Goal: Task Accomplishment & Management: Manage account settings

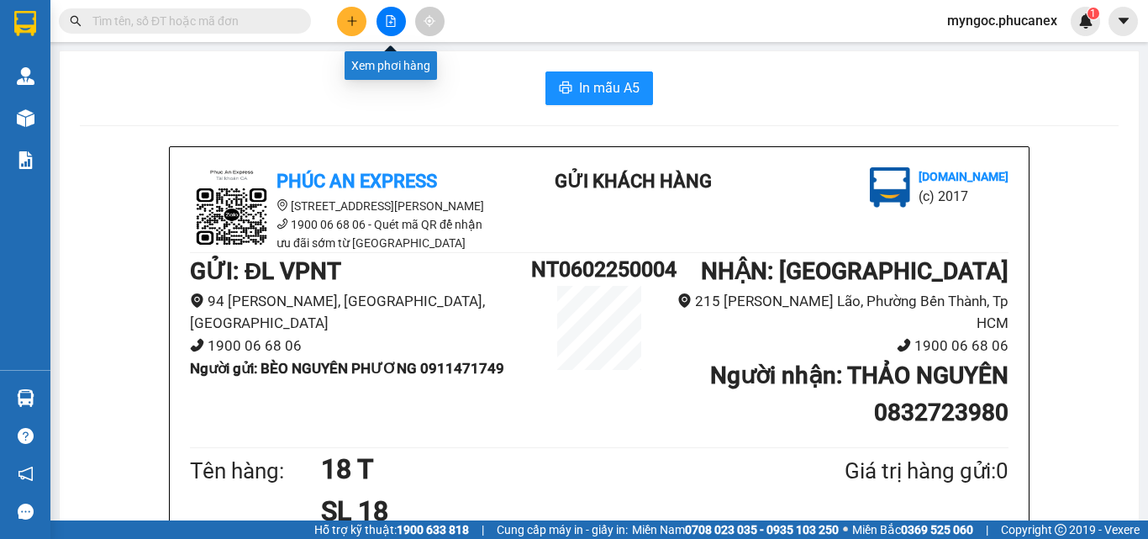
click at [402, 25] on button at bounding box center [390, 21] width 29 height 29
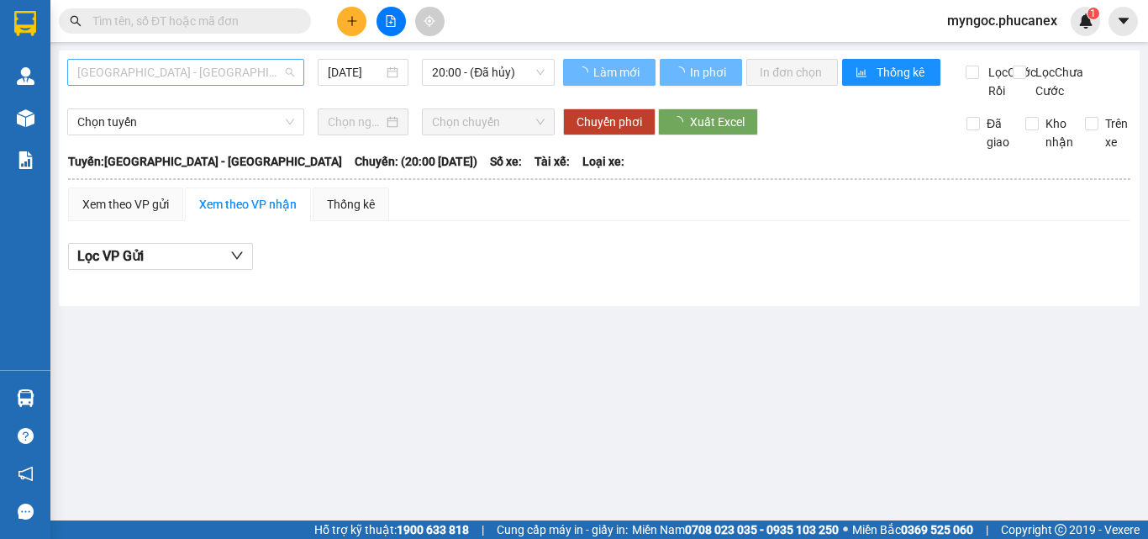
click at [244, 71] on span "Nha Trang - Sài Gòn" at bounding box center [185, 72] width 217 height 25
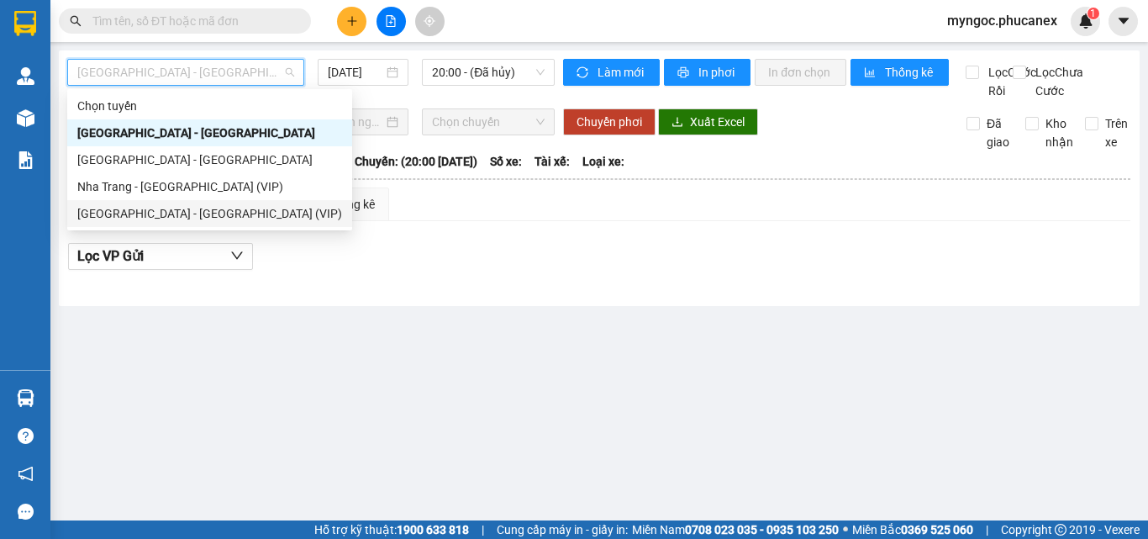
click at [150, 213] on div "Sài Gòn - Nha Trang (VIP)" at bounding box center [209, 213] width 265 height 18
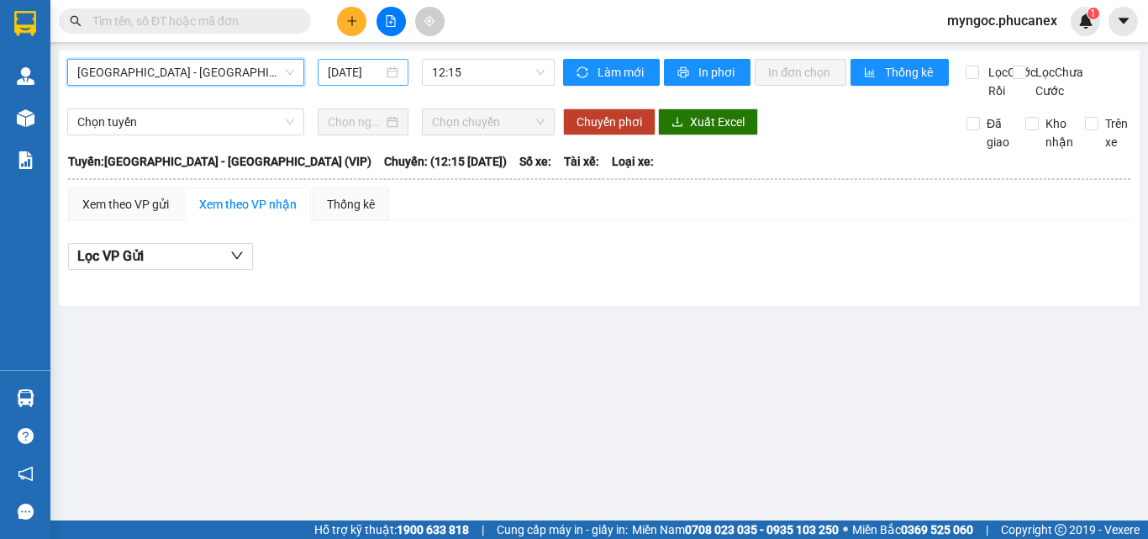
click at [365, 76] on input "12/09/2025" at bounding box center [355, 72] width 55 height 18
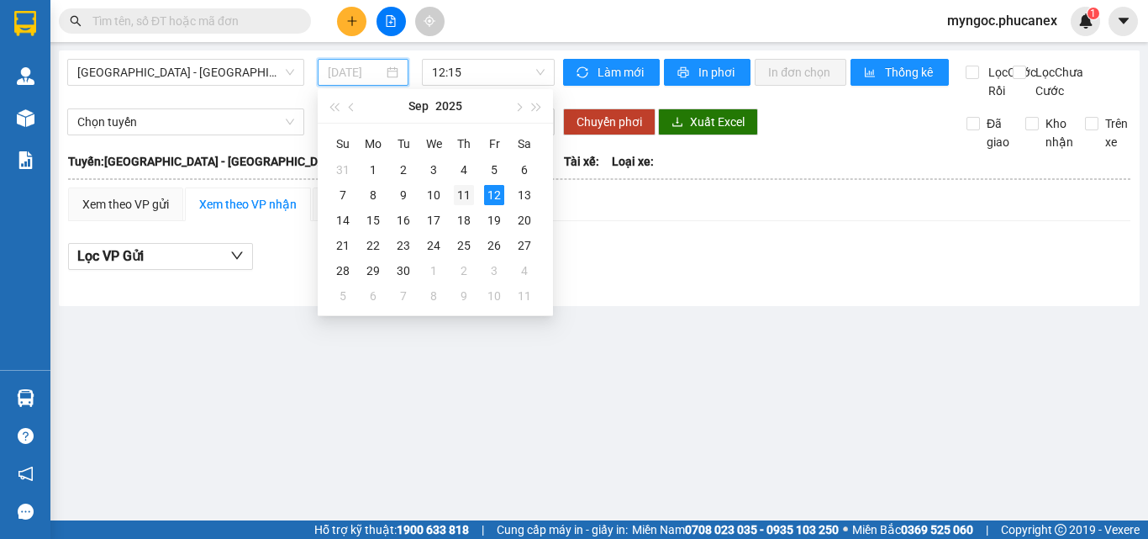
click at [463, 193] on div "11" at bounding box center [464, 195] width 20 height 20
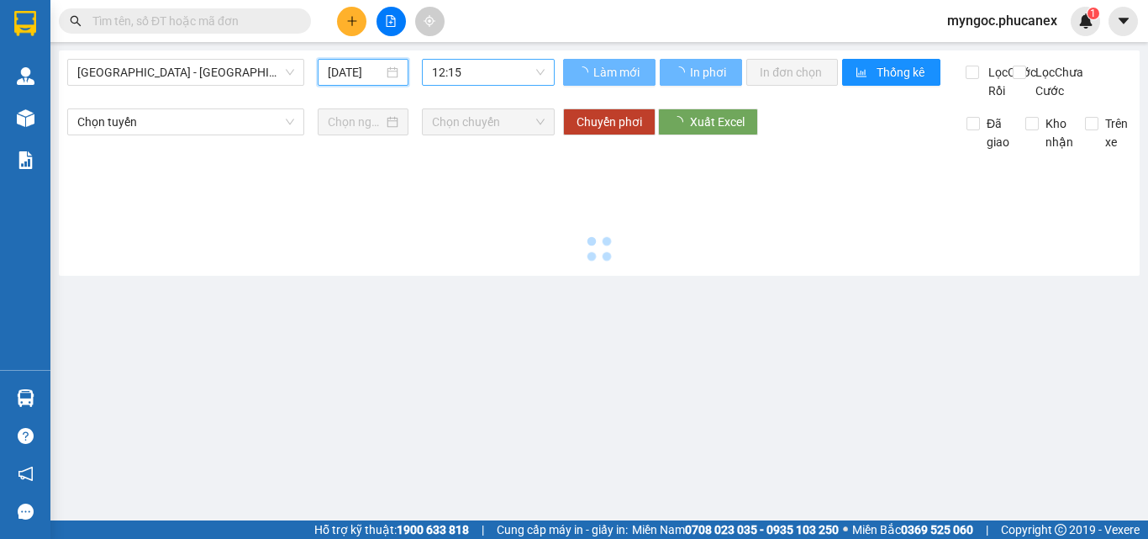
type input "11/09/2025"
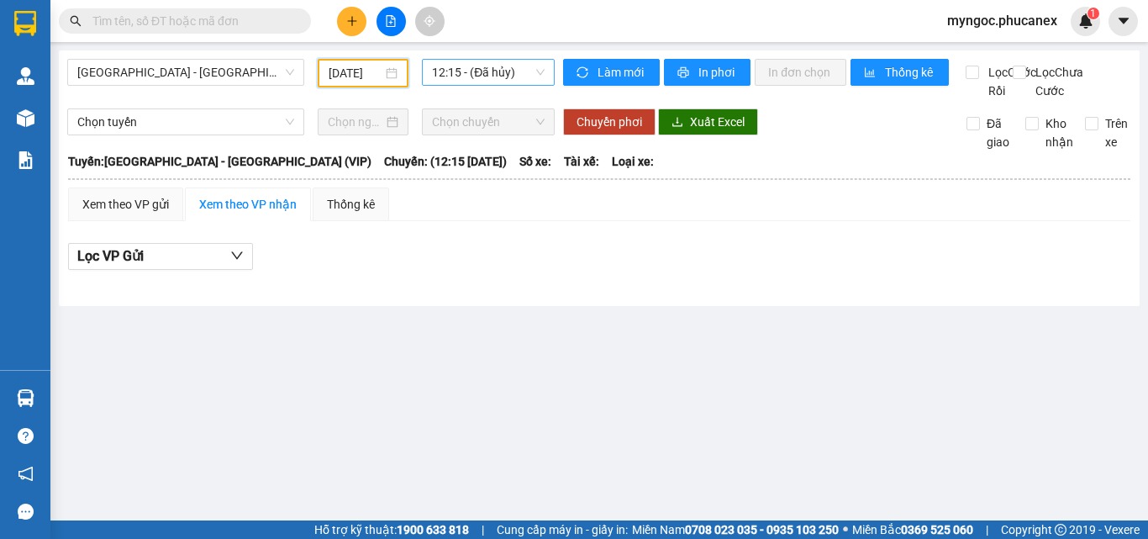
click at [511, 68] on span "12:15 - (Đã hủy)" at bounding box center [488, 72] width 113 height 25
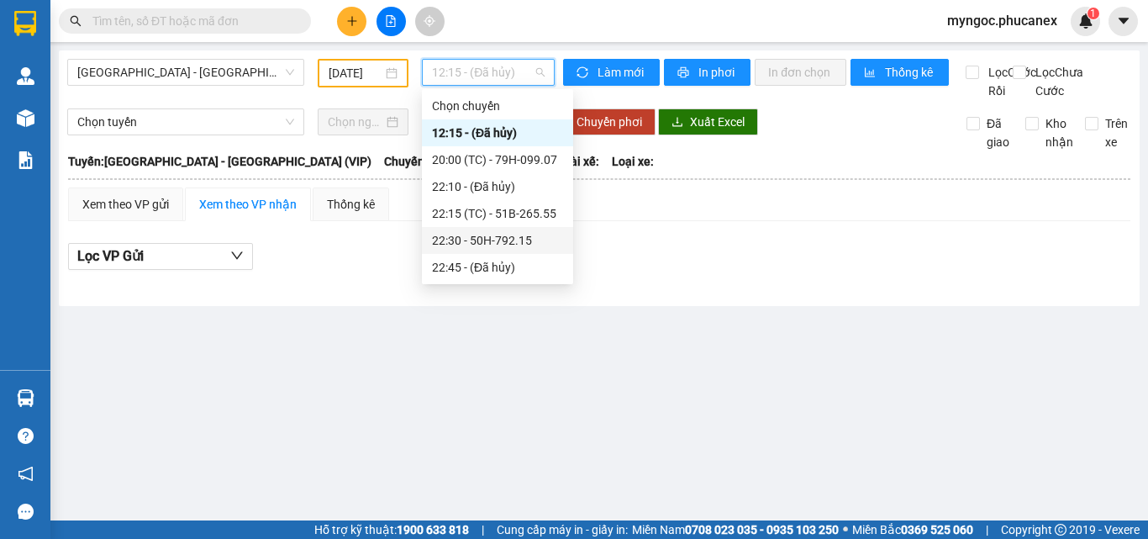
click at [509, 237] on div "22:30 - 50H-792.15" at bounding box center [497, 240] width 131 height 18
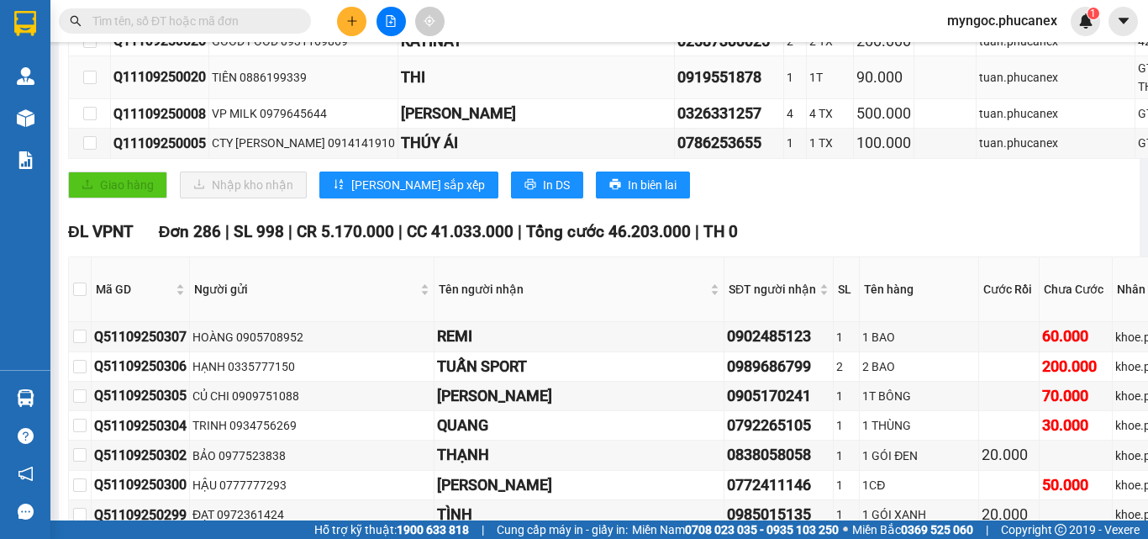
scroll to position [1008, 0]
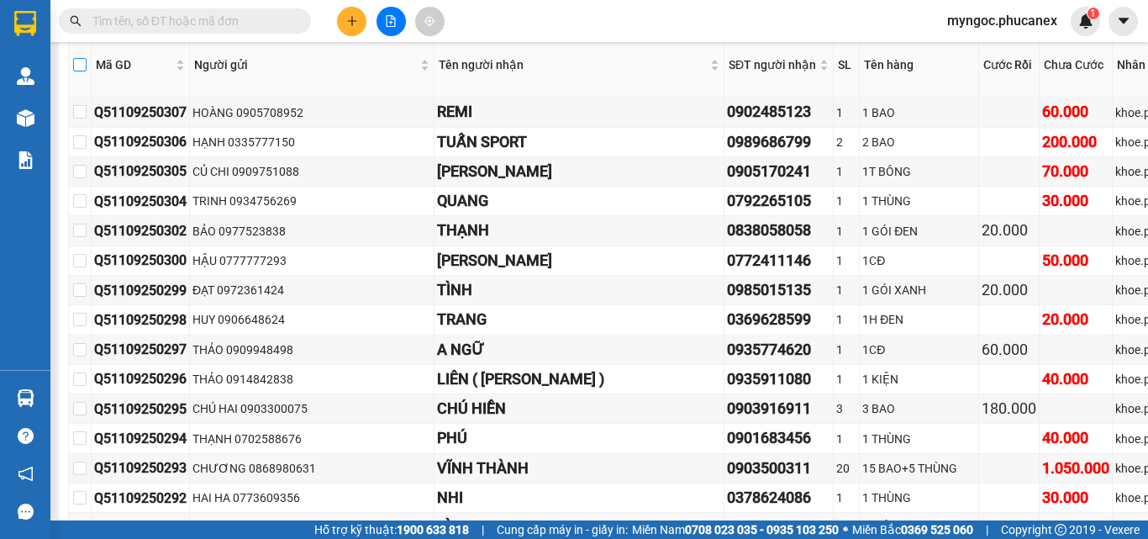
click at [83, 71] on input "checkbox" at bounding box center [79, 64] width 13 height 13
checkbox input "true"
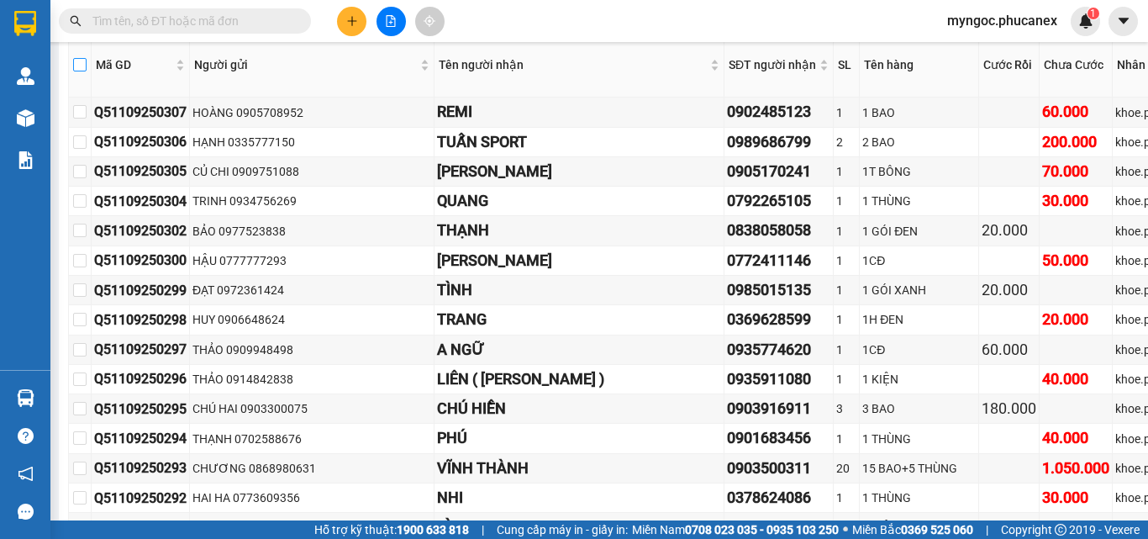
checkbox input "true"
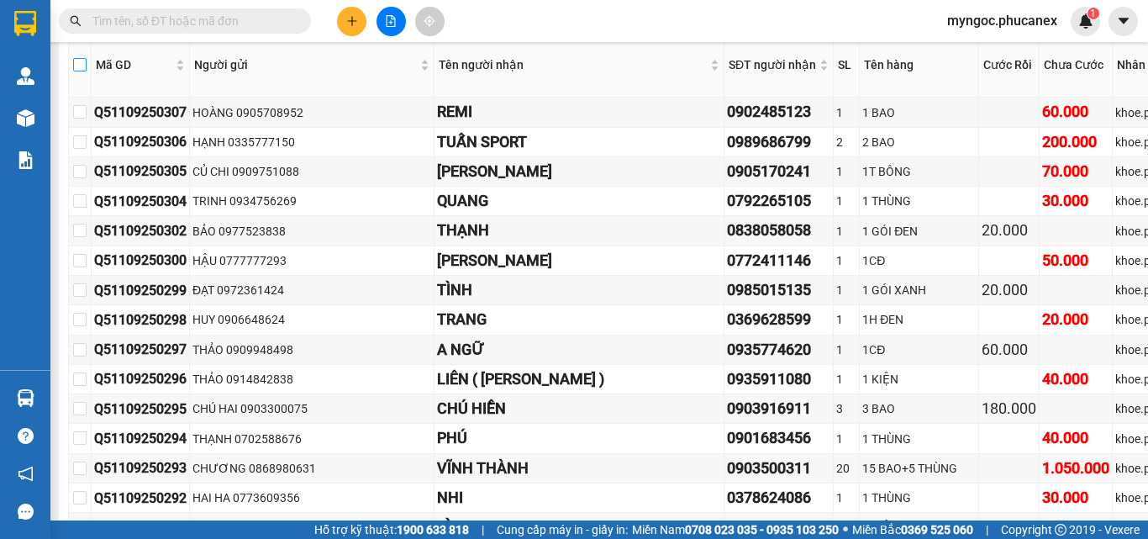
checkbox input "true"
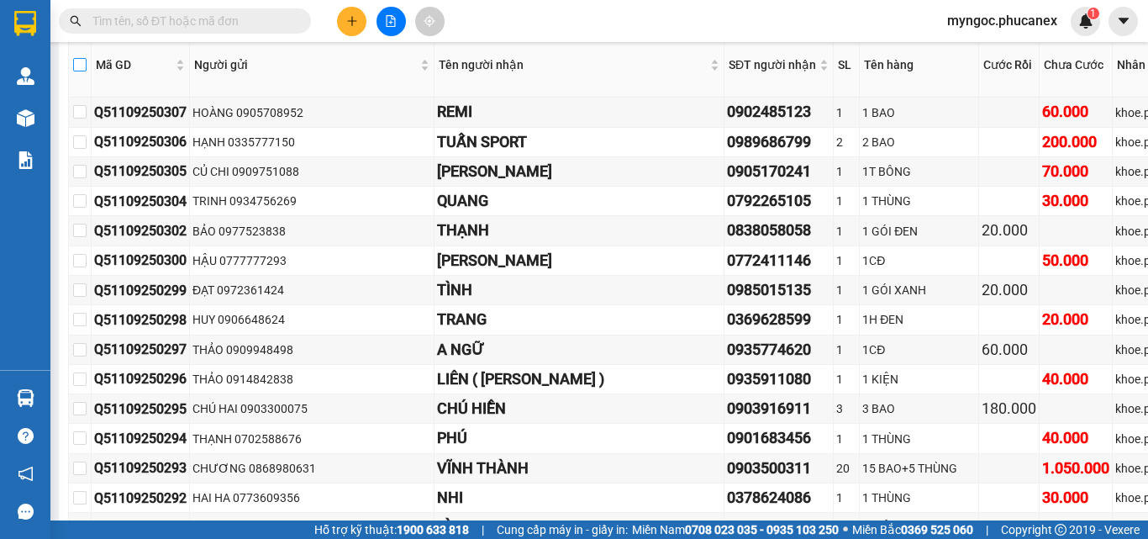
checkbox input "true"
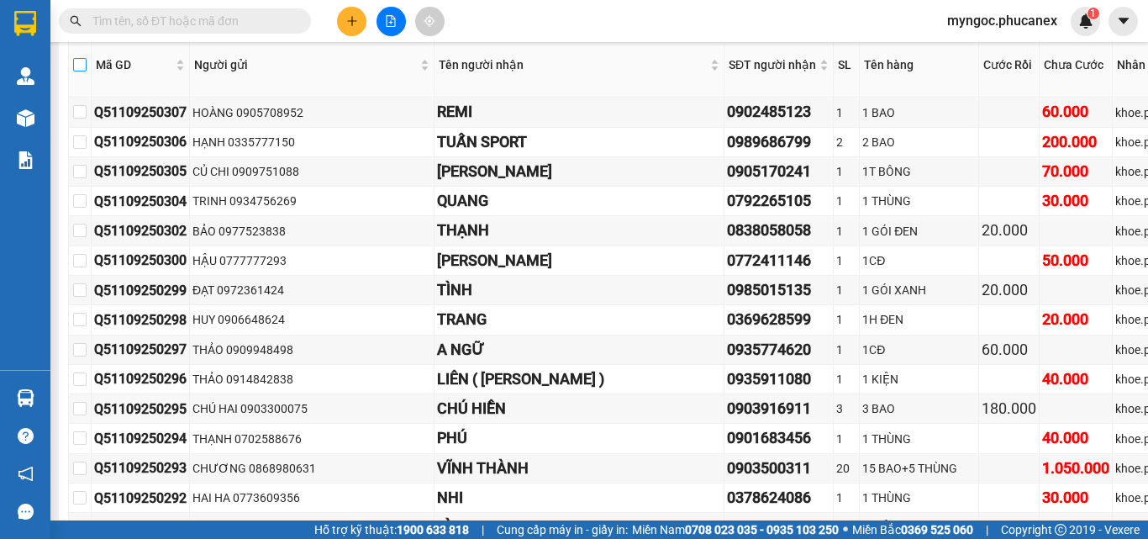
checkbox input "true"
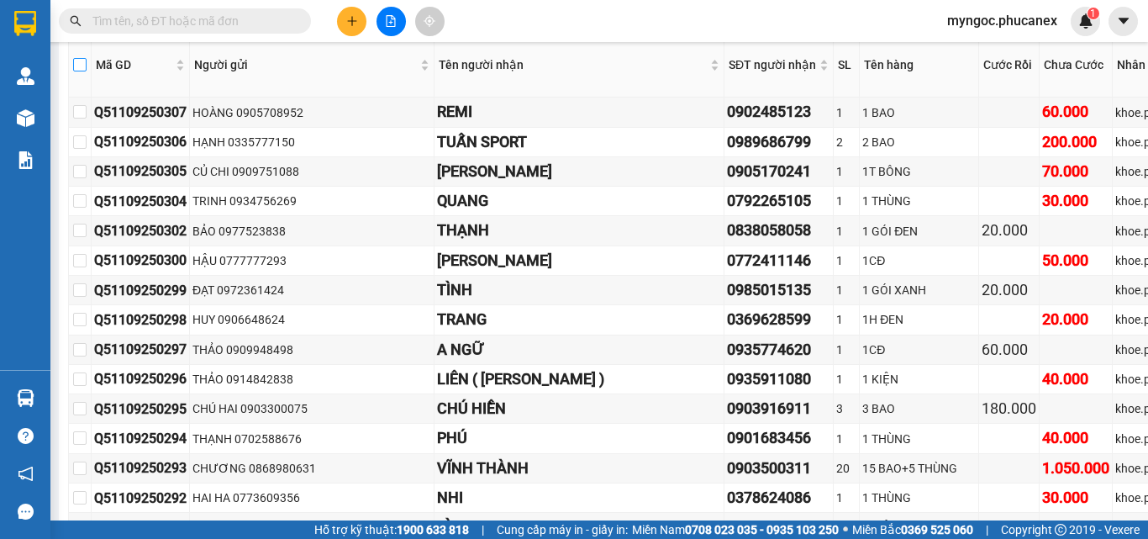
checkbox input "true"
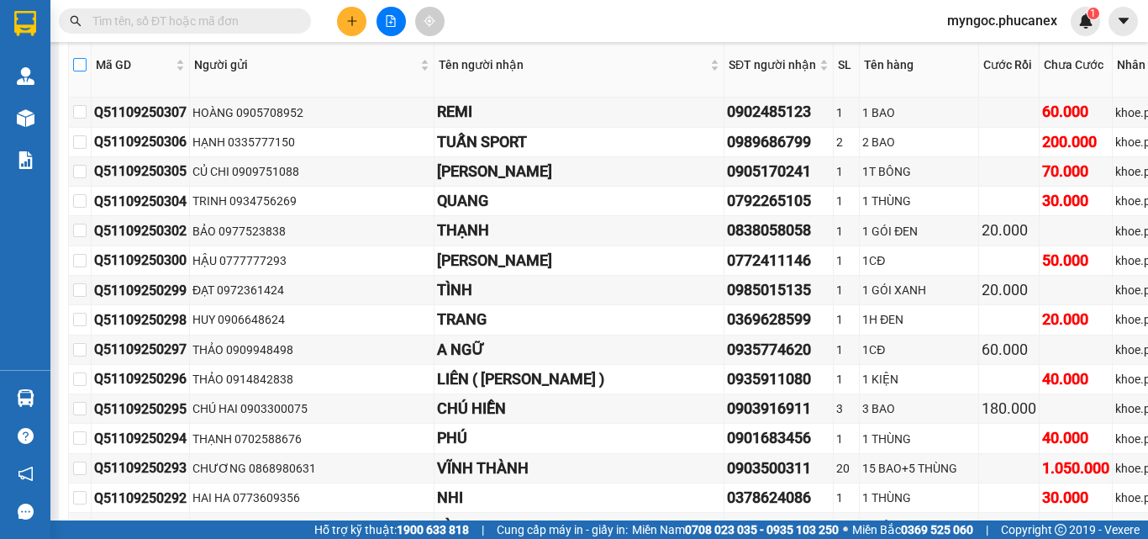
checkbox input "true"
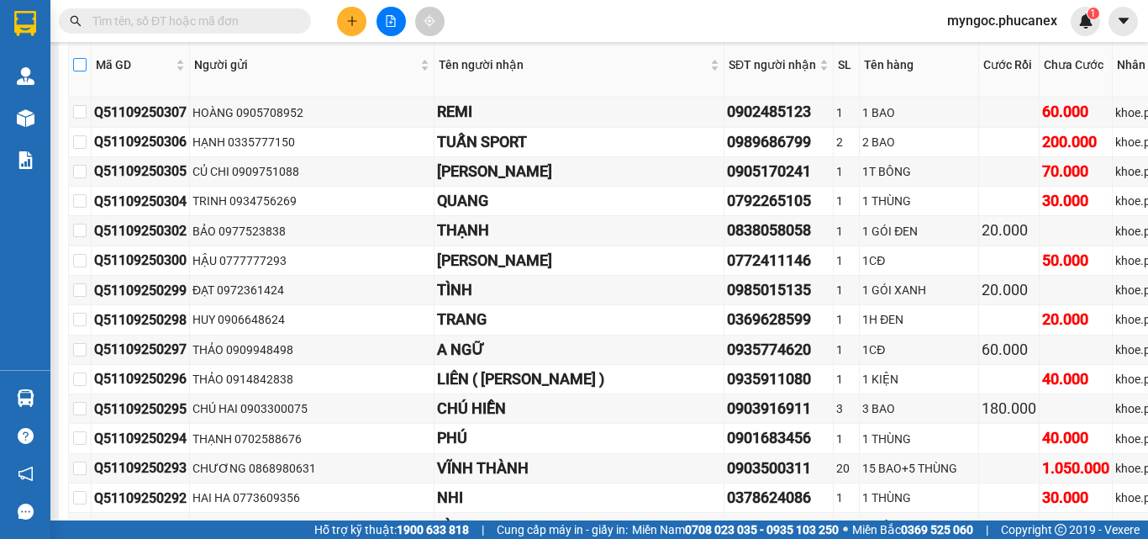
checkbox input "true"
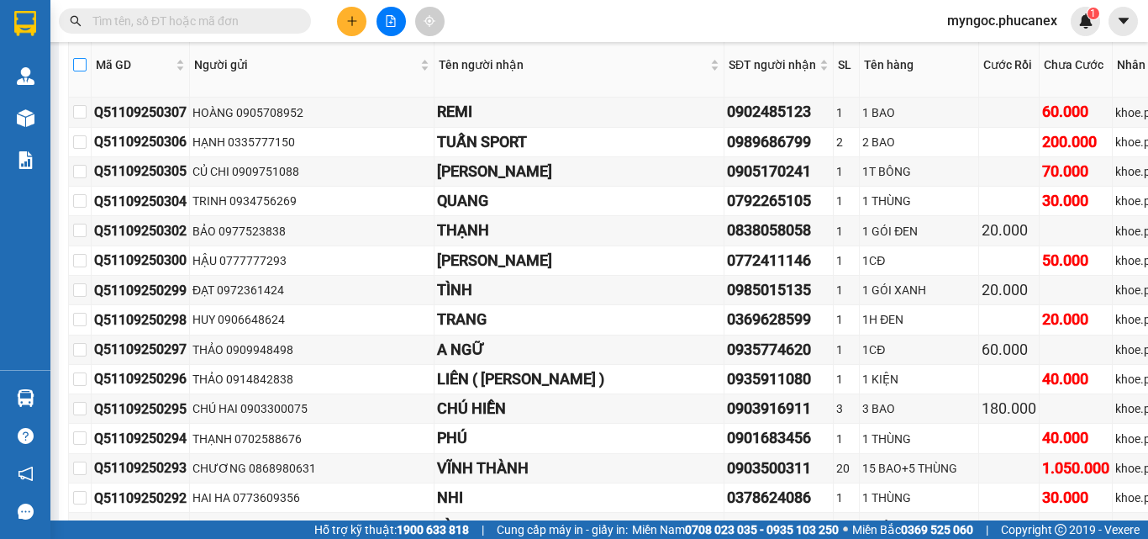
checkbox input "true"
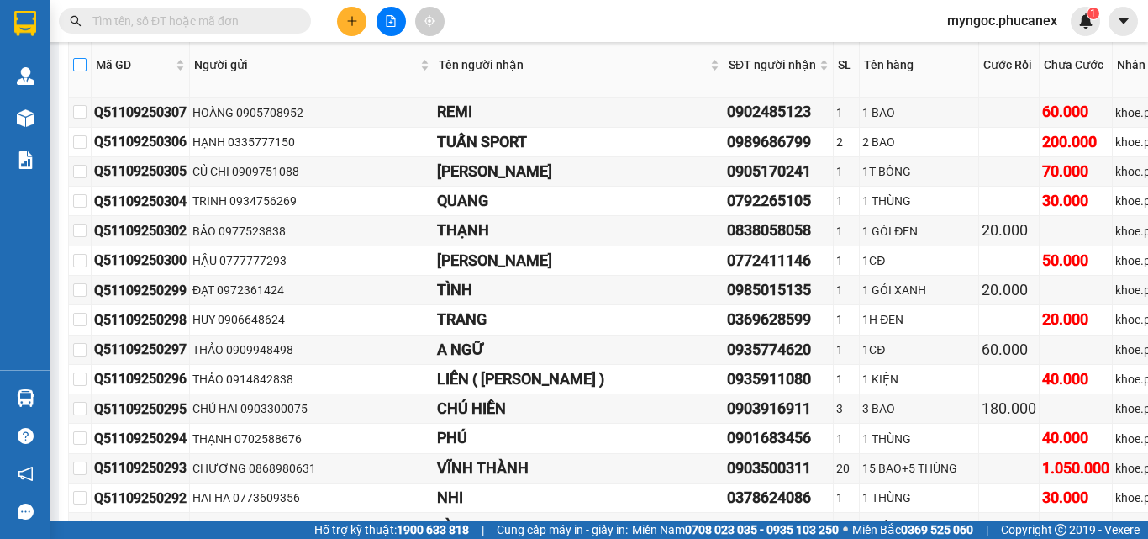
checkbox input "true"
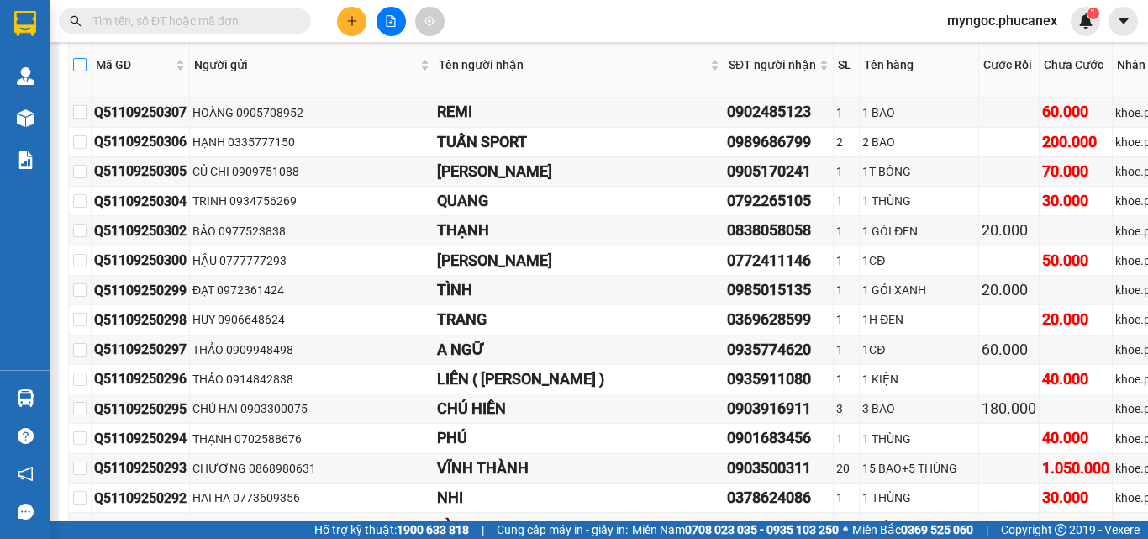
checkbox input "true"
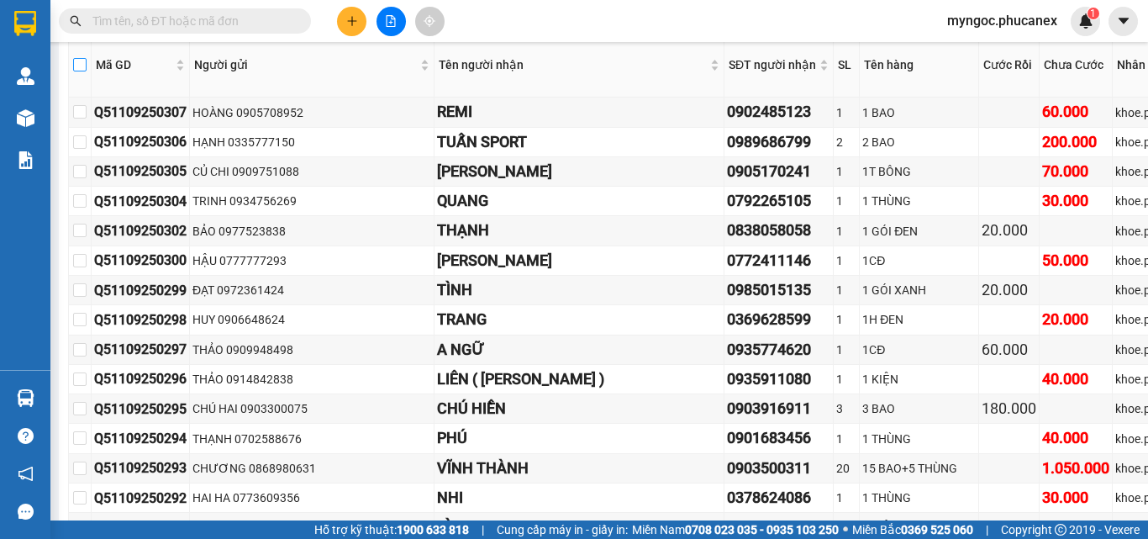
checkbox input "true"
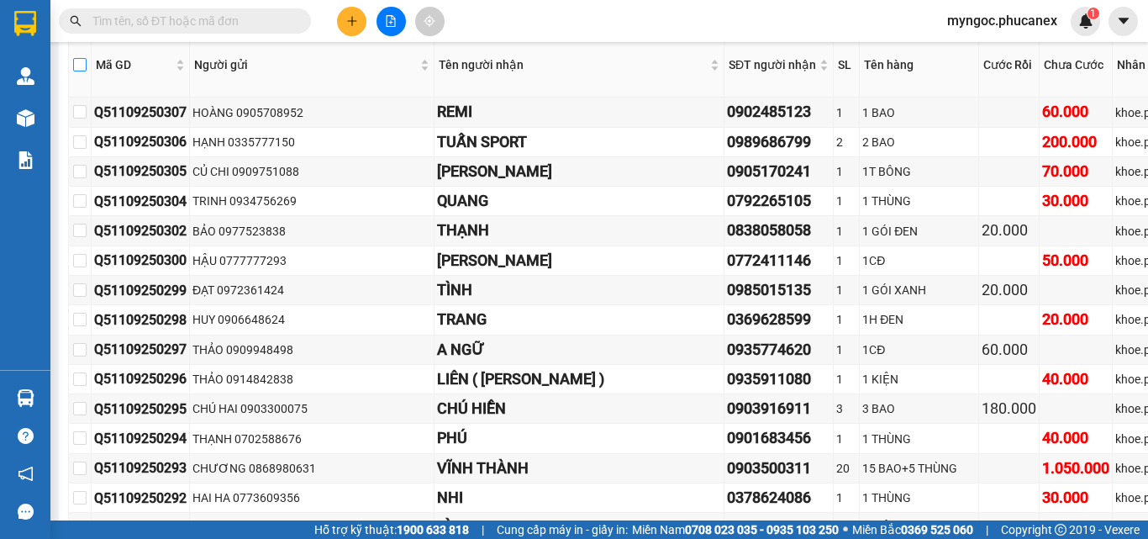
checkbox input "true"
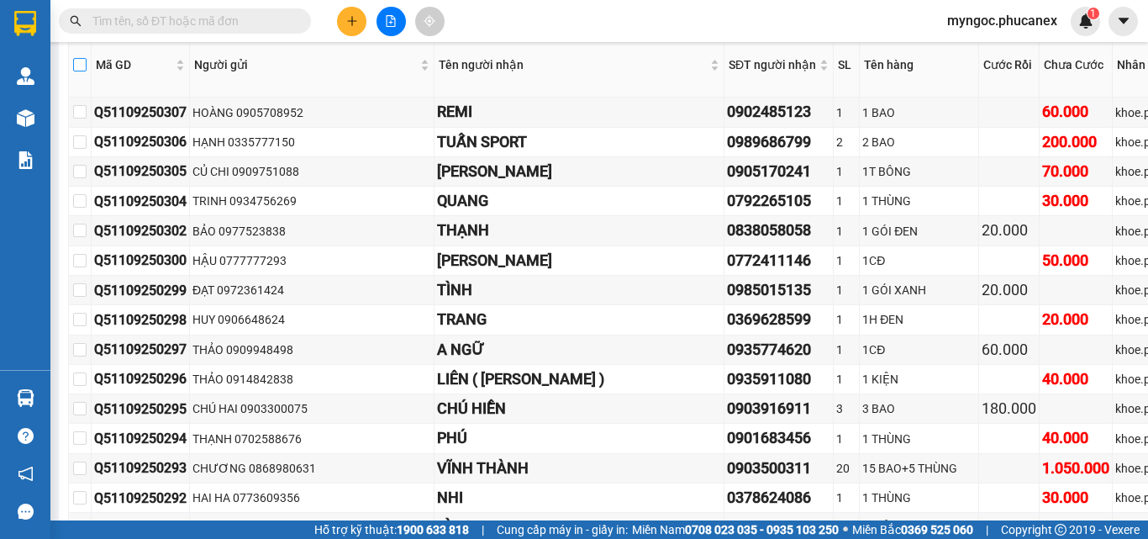
checkbox input "true"
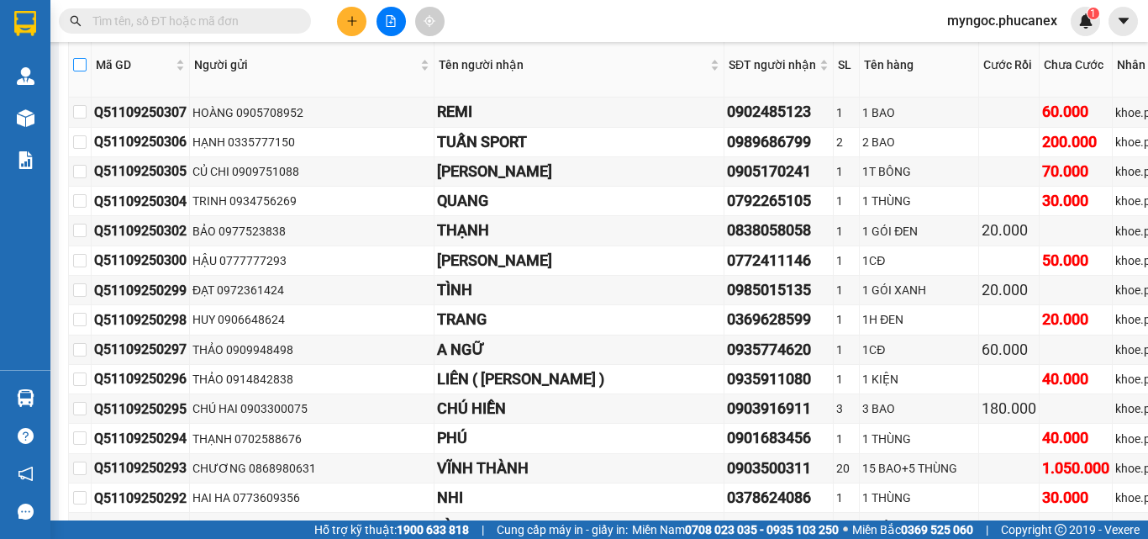
checkbox input "true"
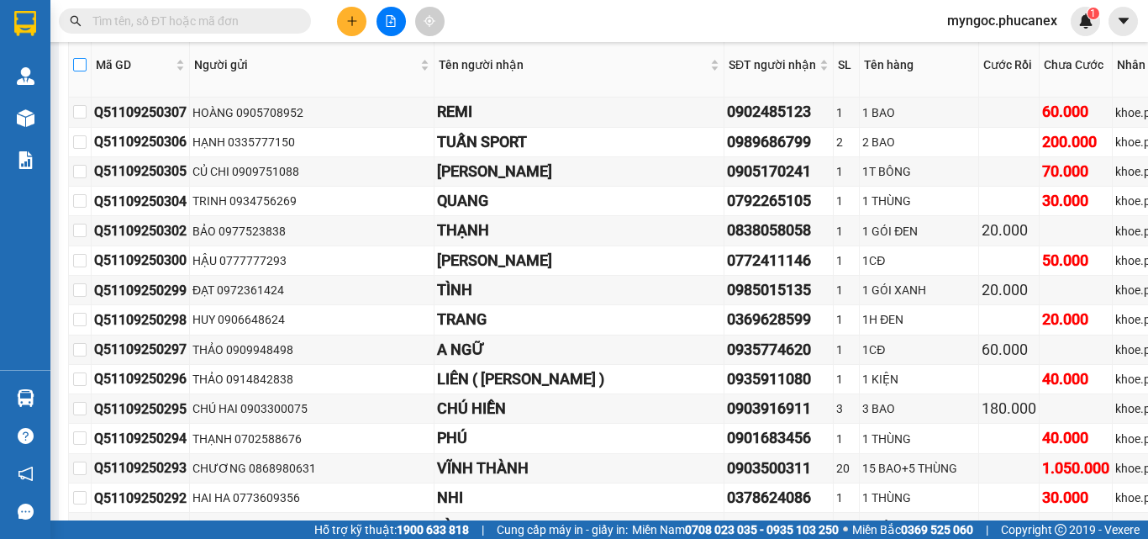
checkbox input "true"
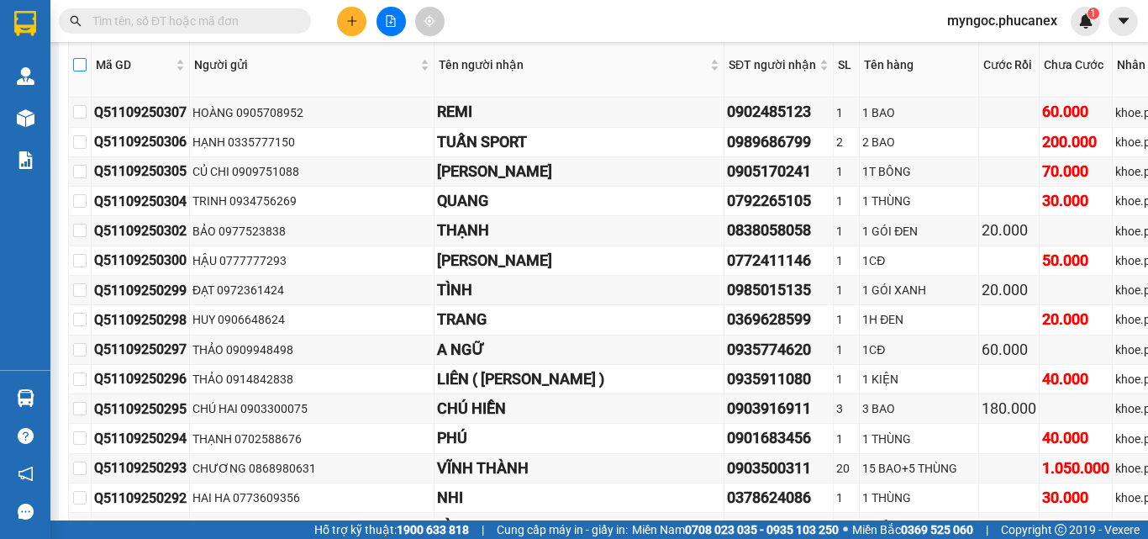
checkbox input "true"
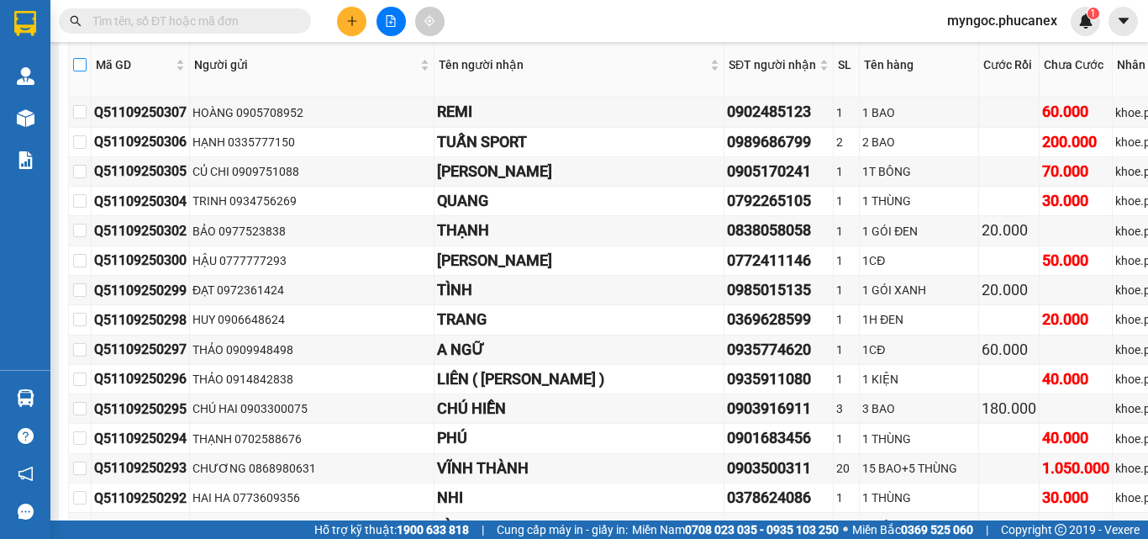
checkbox input "true"
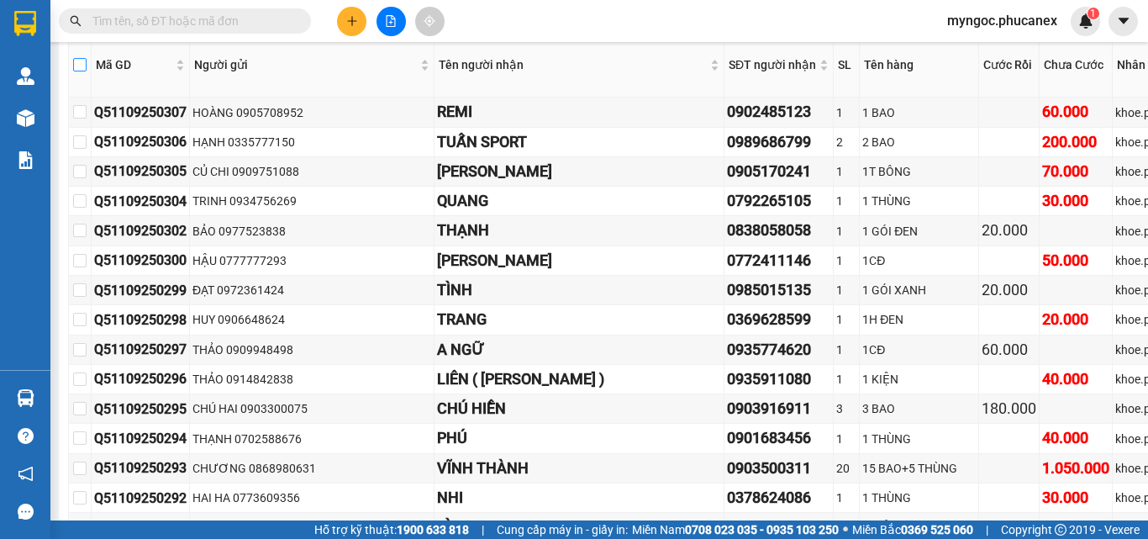
checkbox input "true"
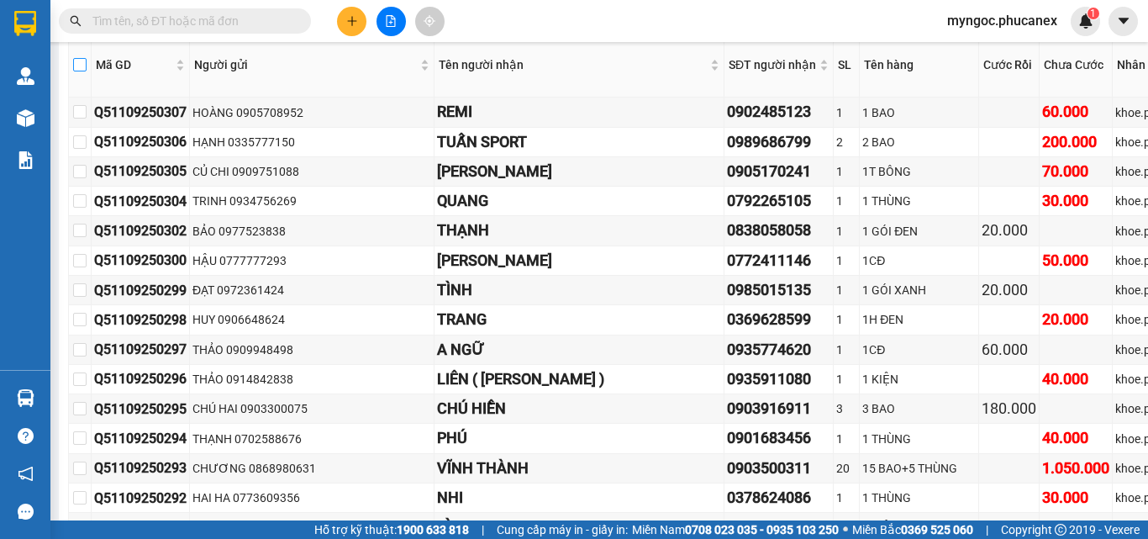
checkbox input "true"
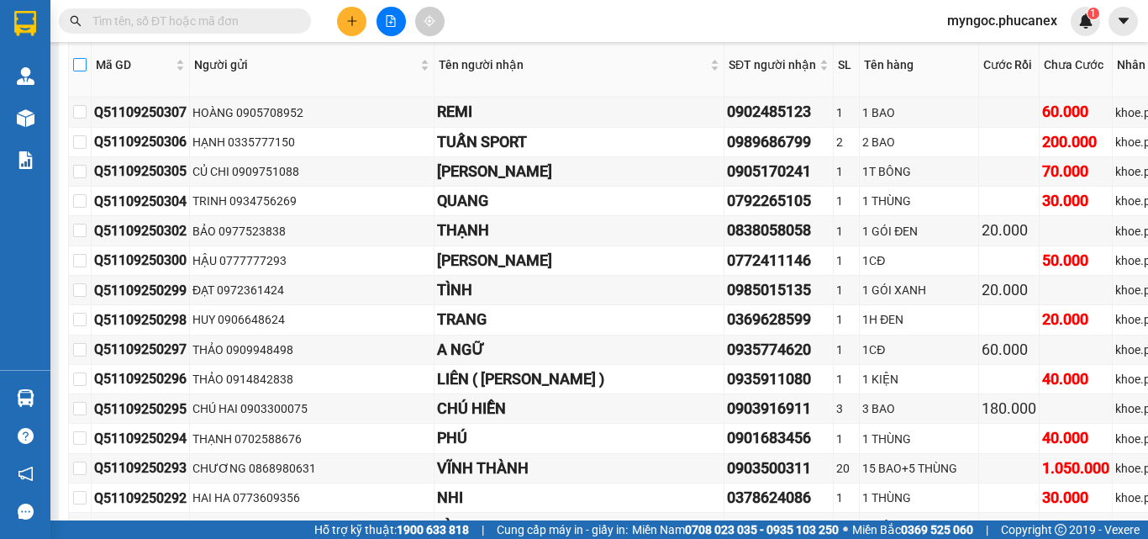
checkbox input "true"
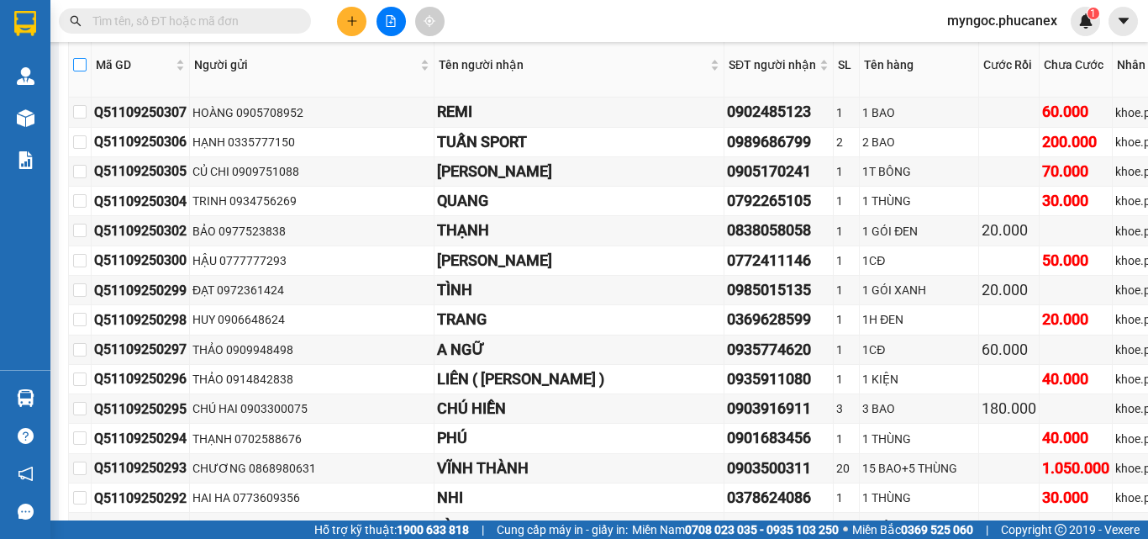
checkbox input "true"
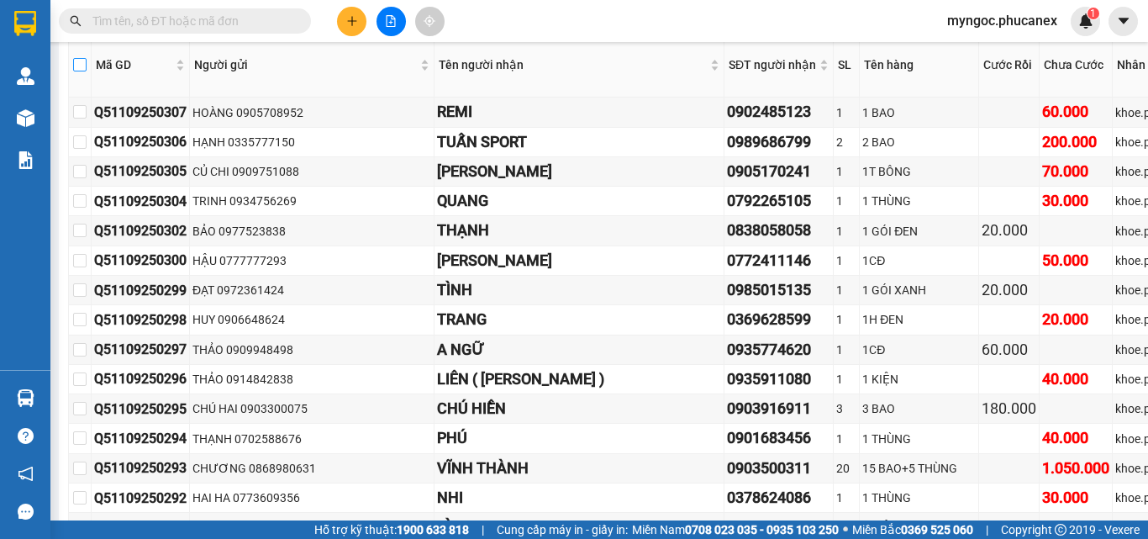
checkbox input "true"
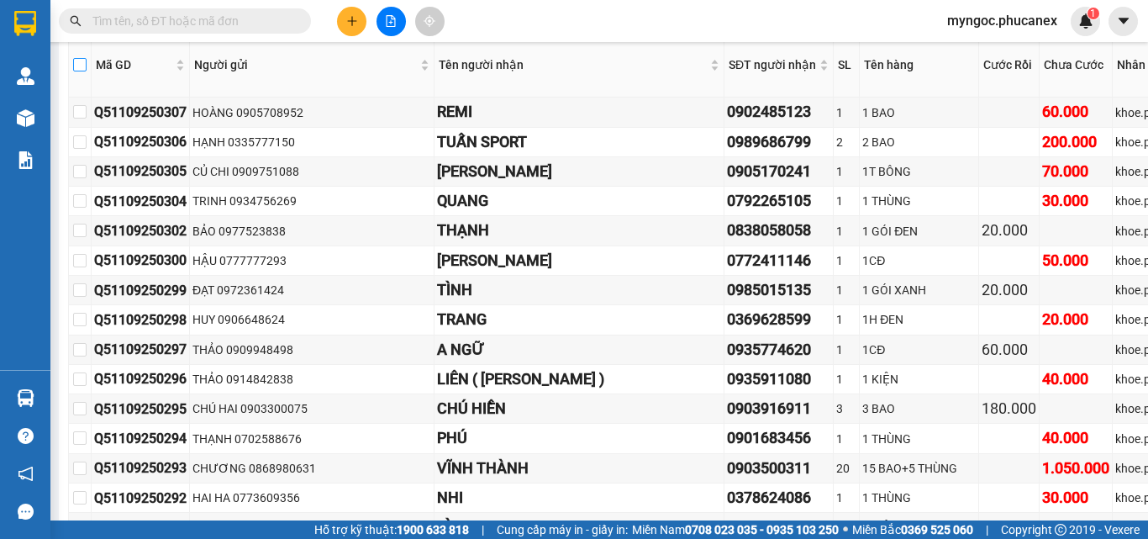
checkbox input "true"
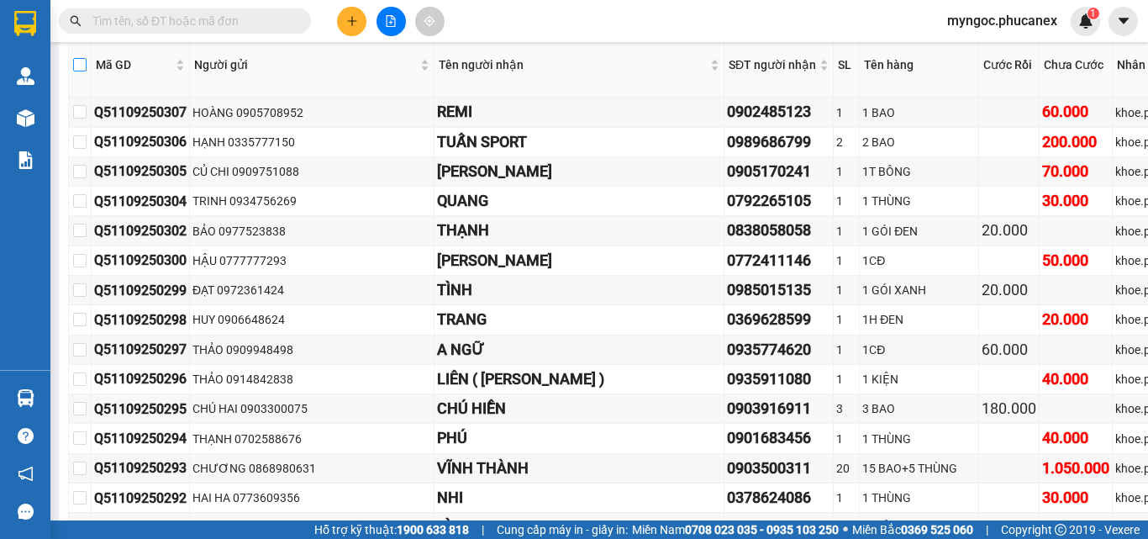
checkbox input "true"
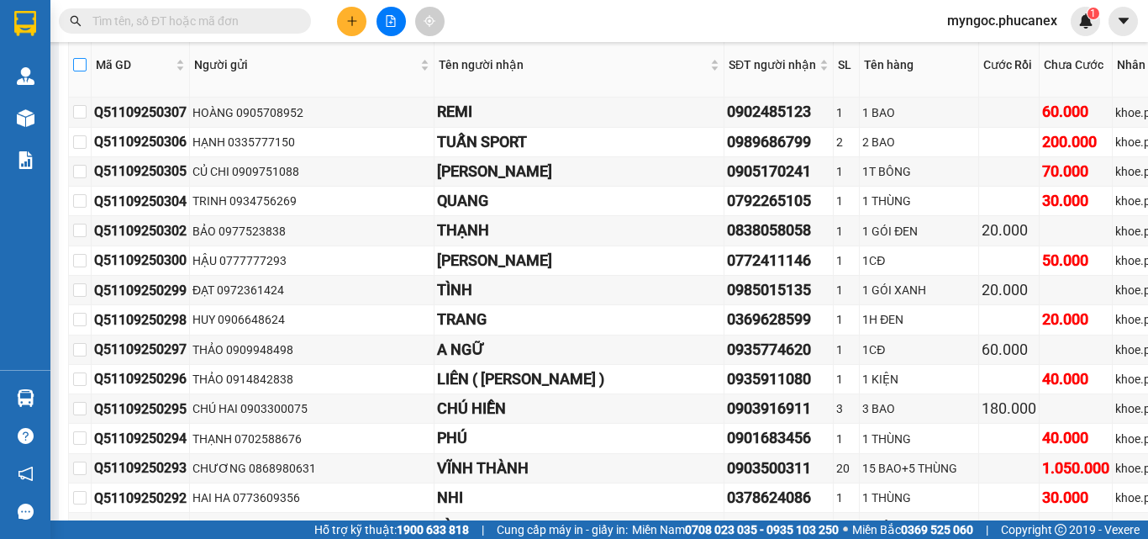
checkbox input "true"
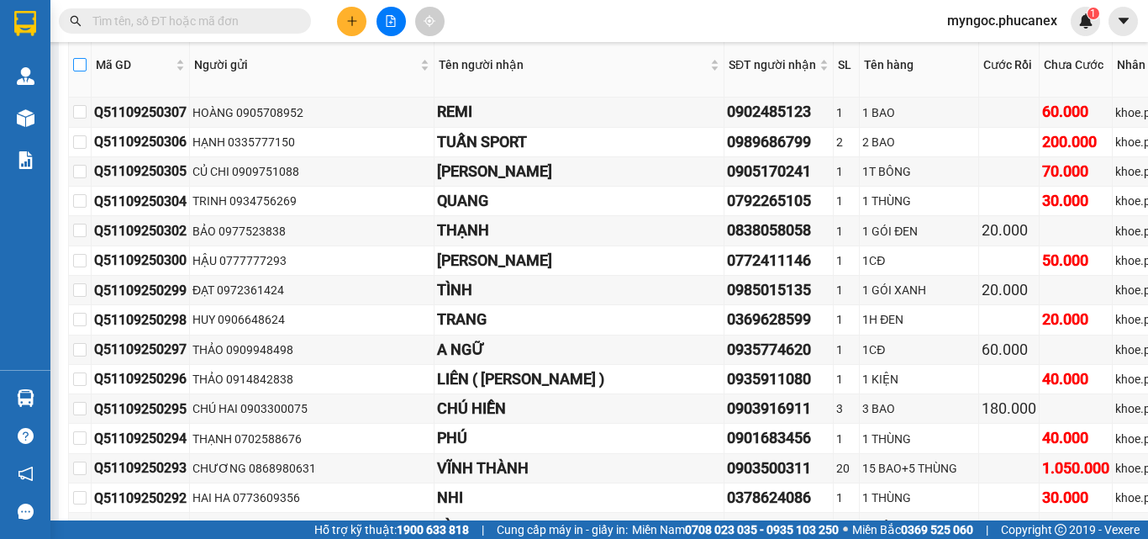
checkbox input "true"
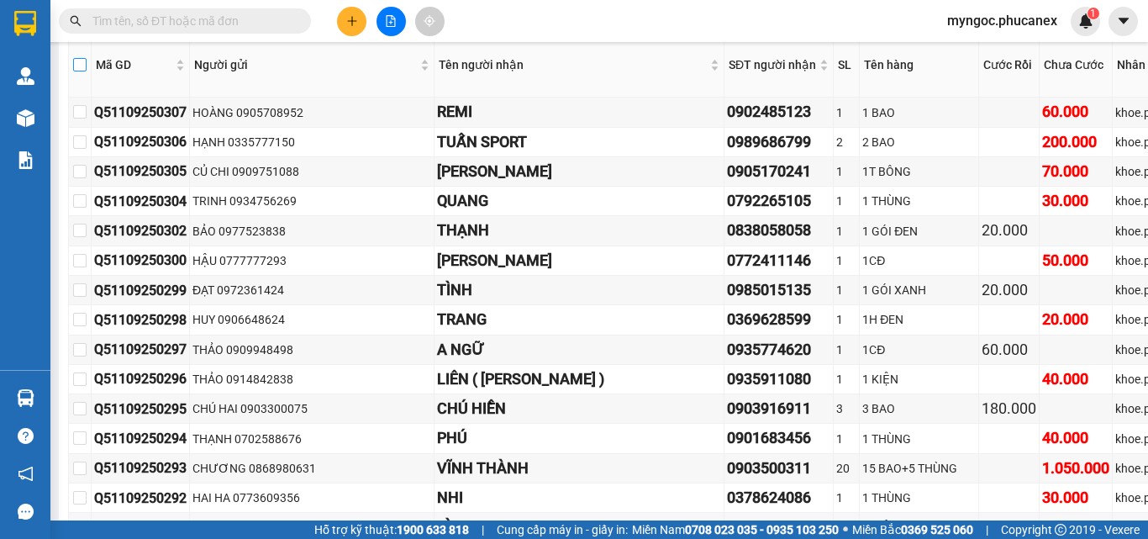
checkbox input "true"
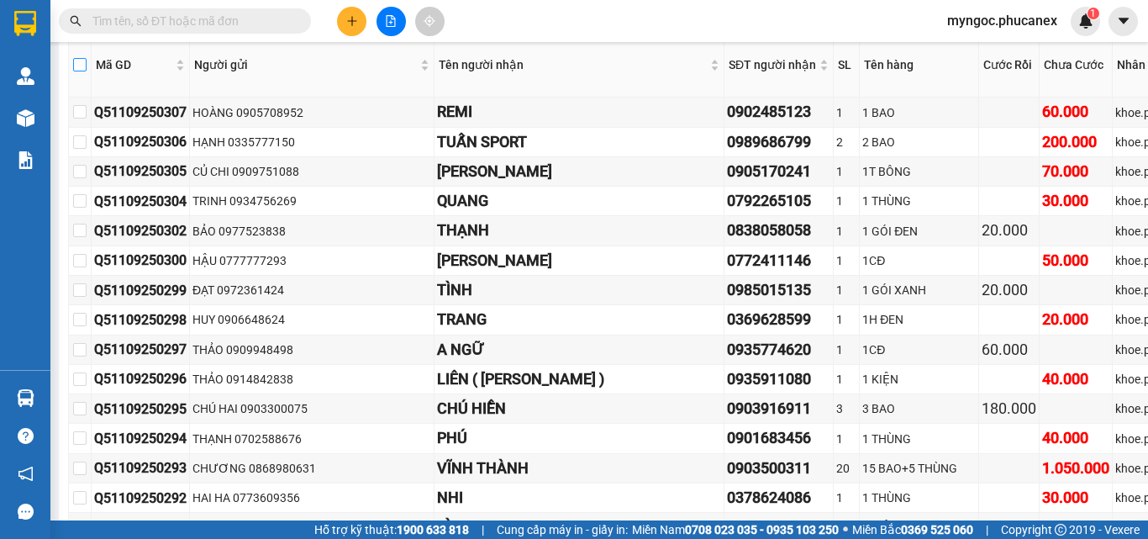
checkbox input "true"
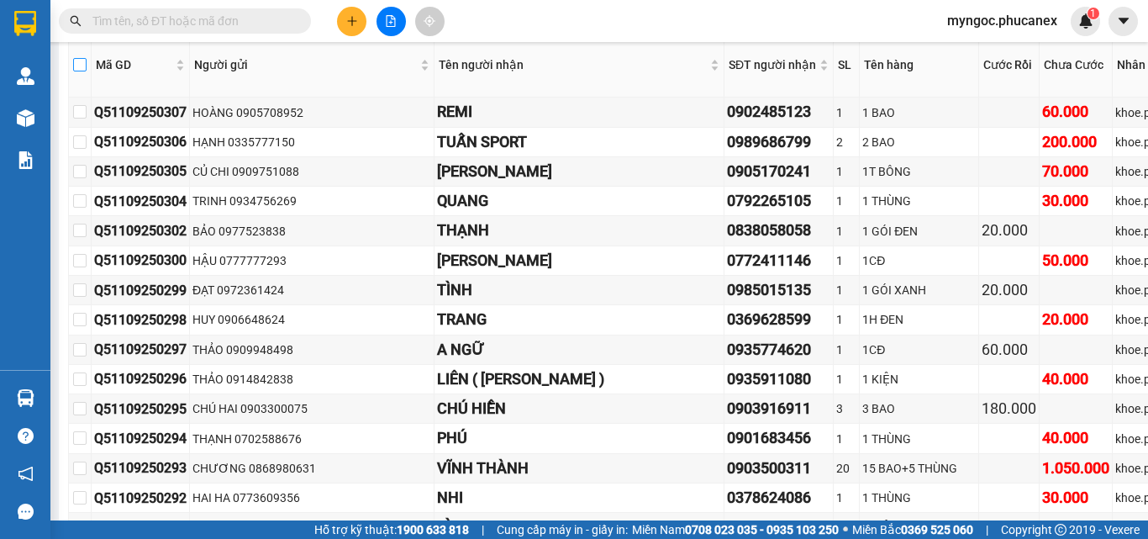
checkbox input "true"
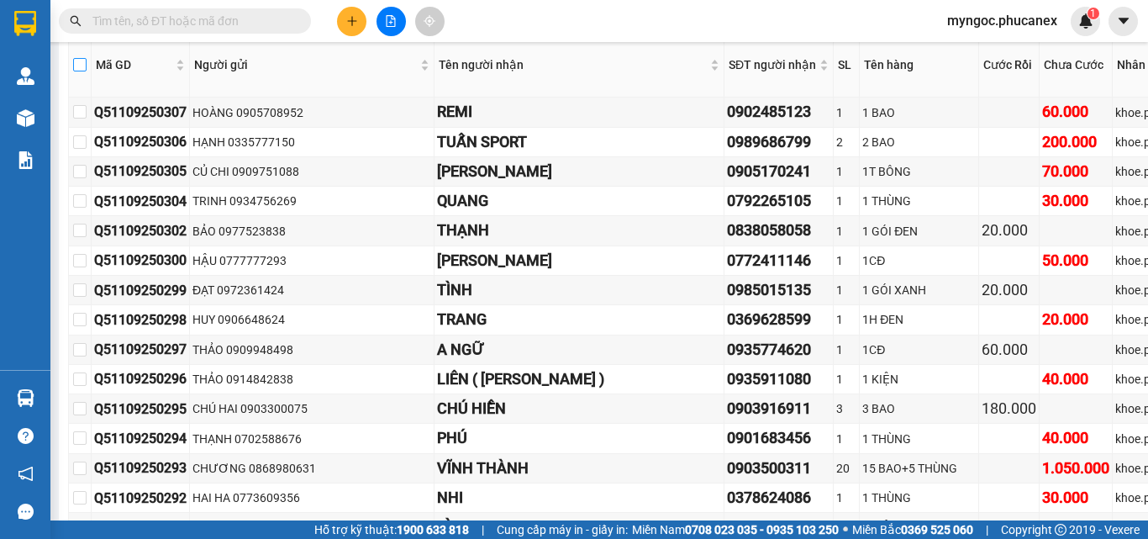
checkbox input "true"
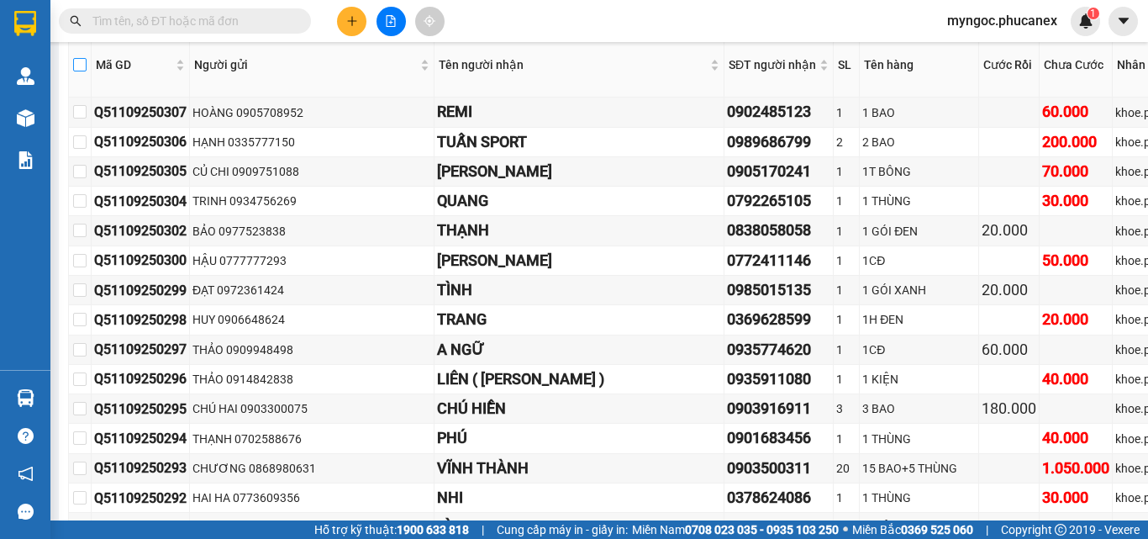
checkbox input "true"
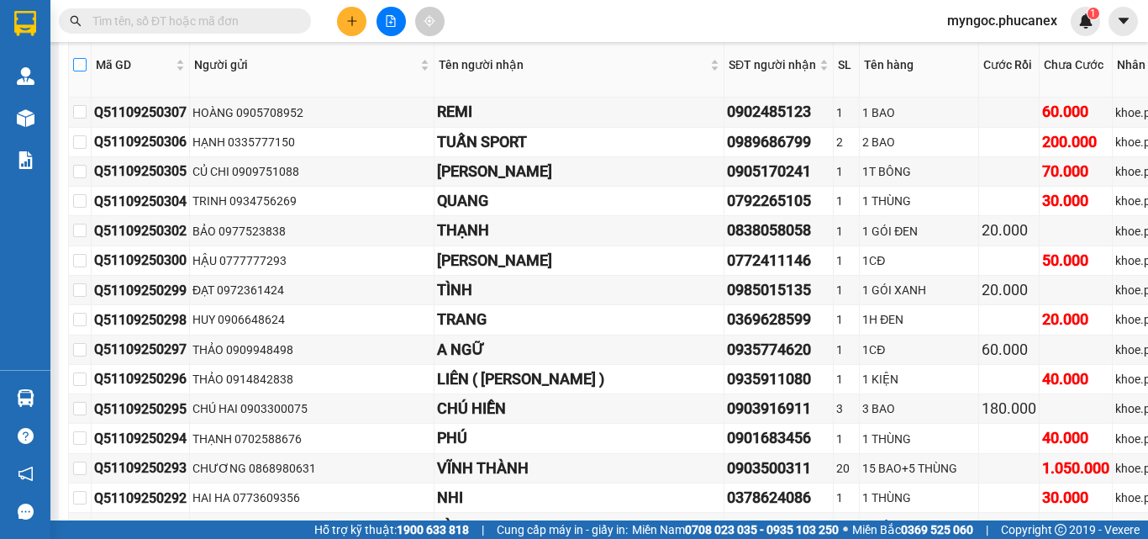
checkbox input "true"
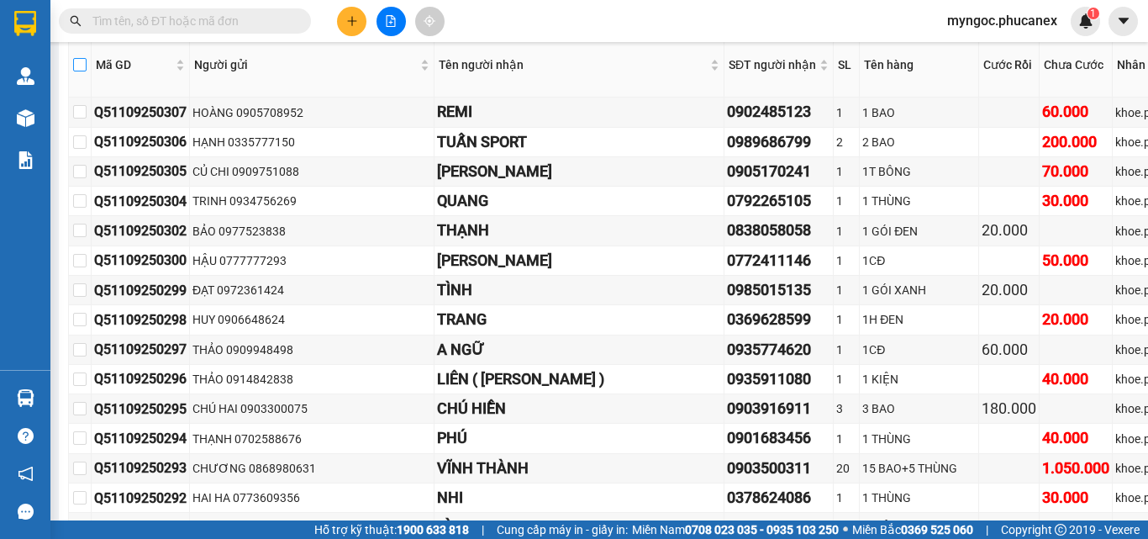
checkbox input "true"
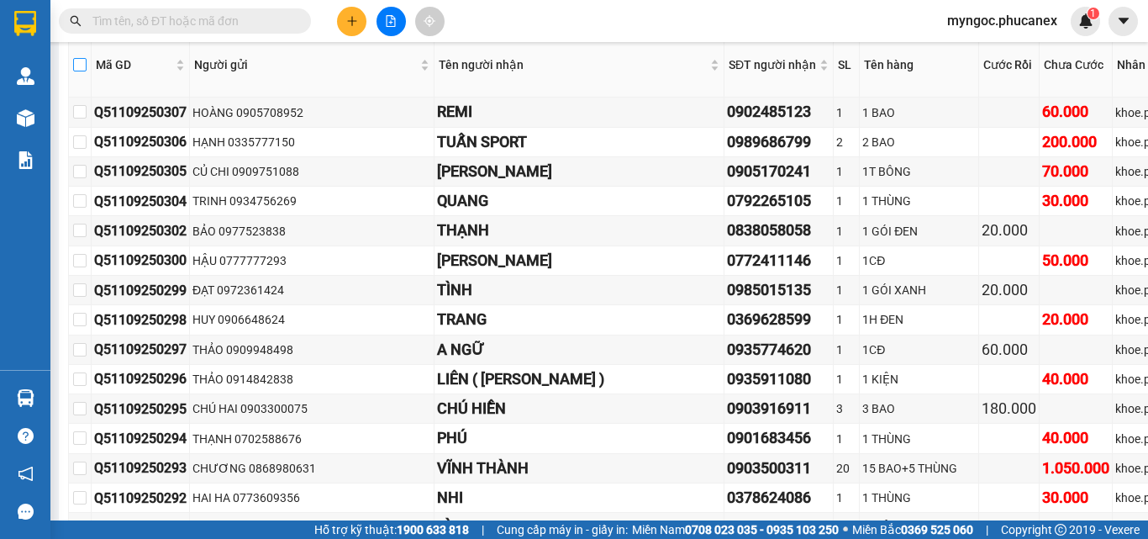
checkbox input "true"
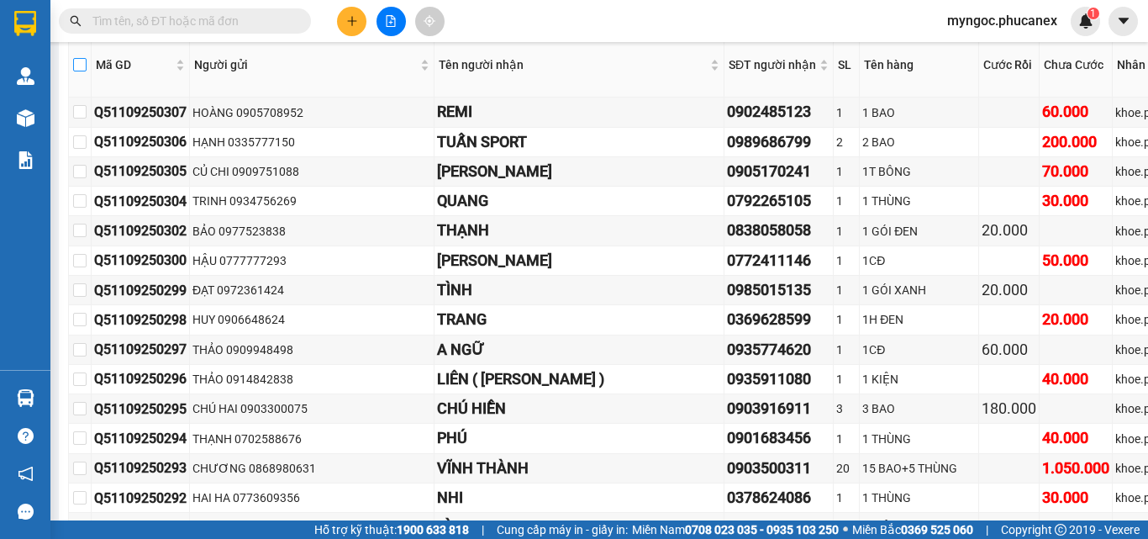
checkbox input "true"
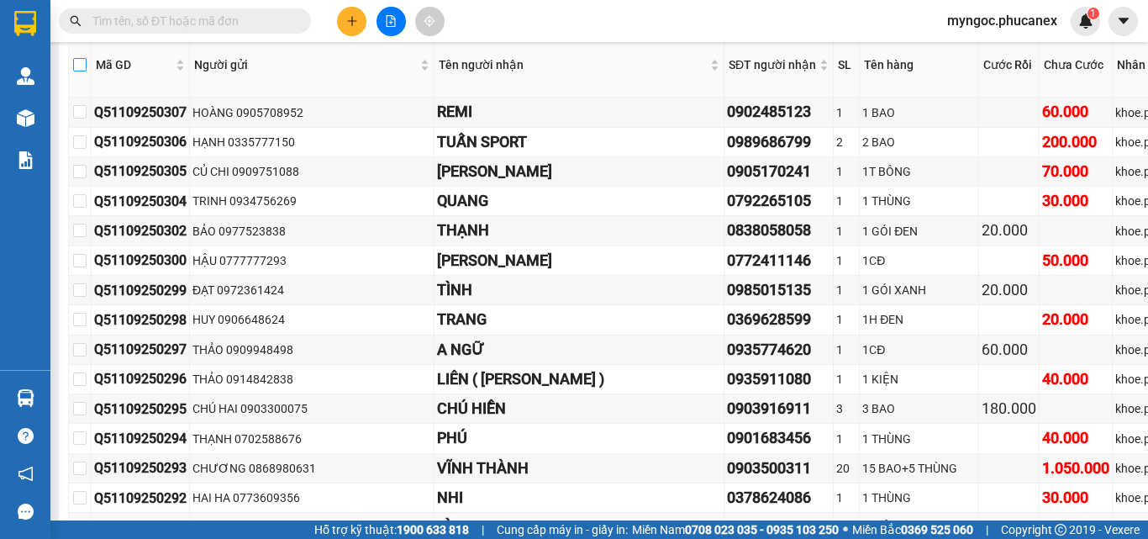
checkbox input "true"
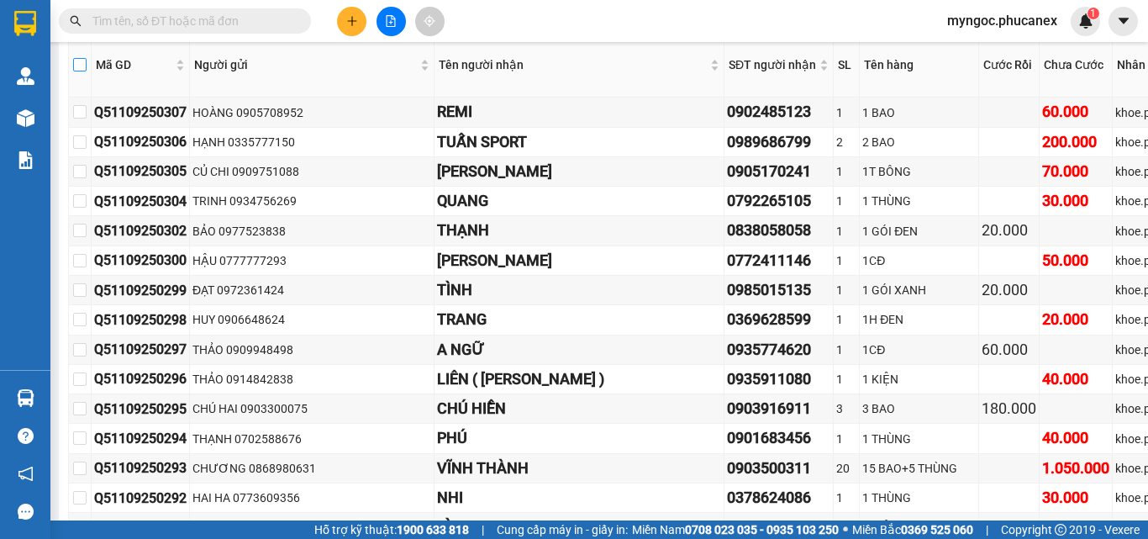
checkbox input "true"
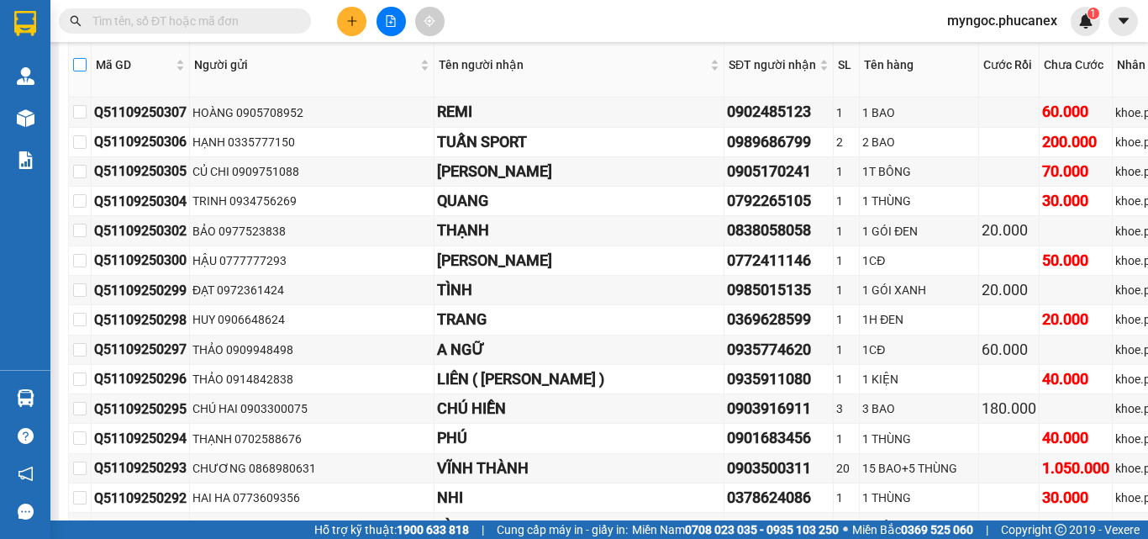
checkbox input "true"
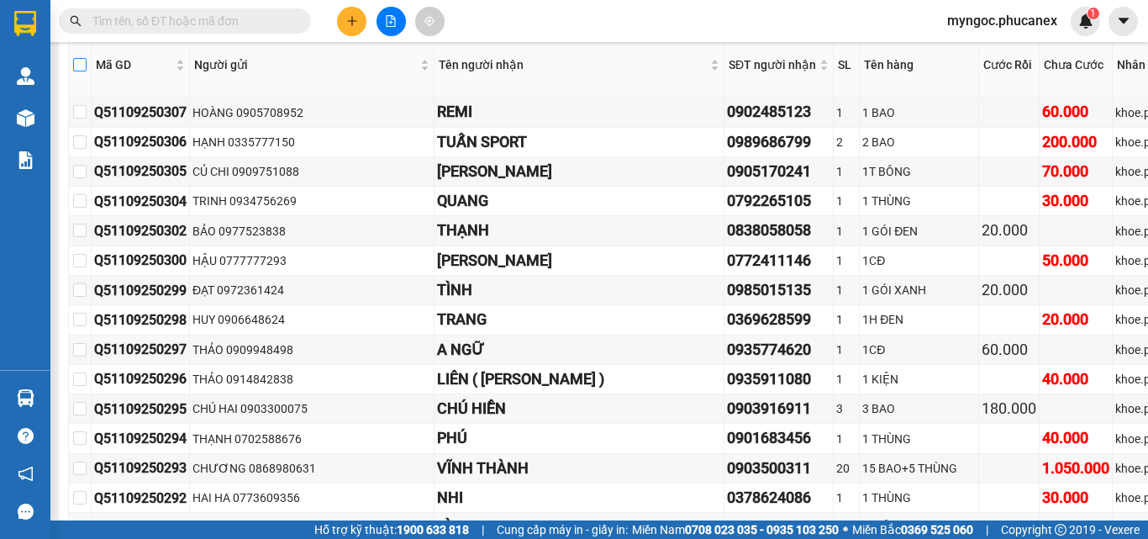
checkbox input "true"
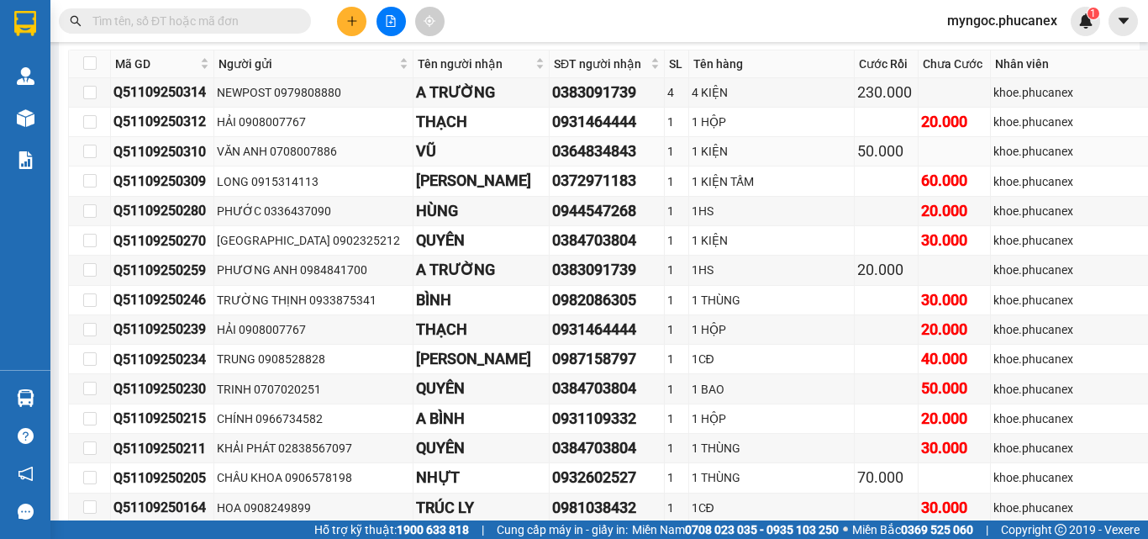
scroll to position [10502, 0]
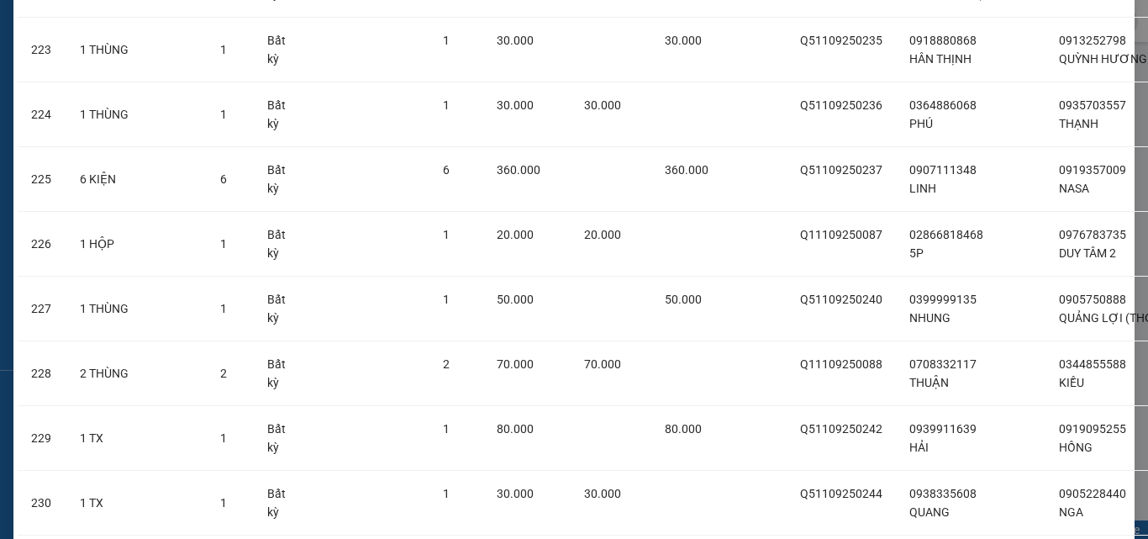
scroll to position [19670, 0]
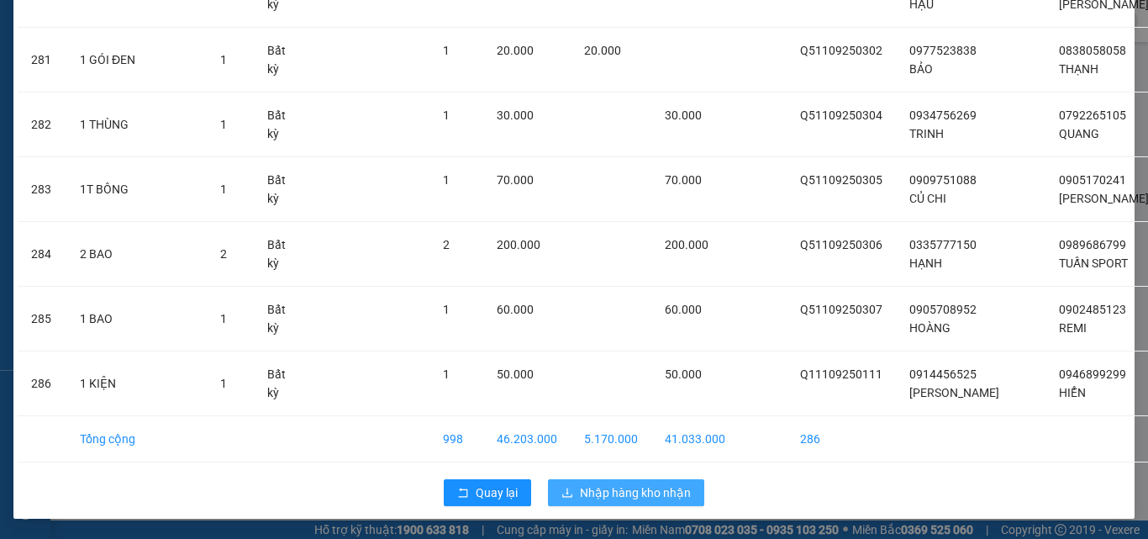
click at [630, 487] on span "Nhập hàng kho nhận" at bounding box center [635, 492] width 111 height 18
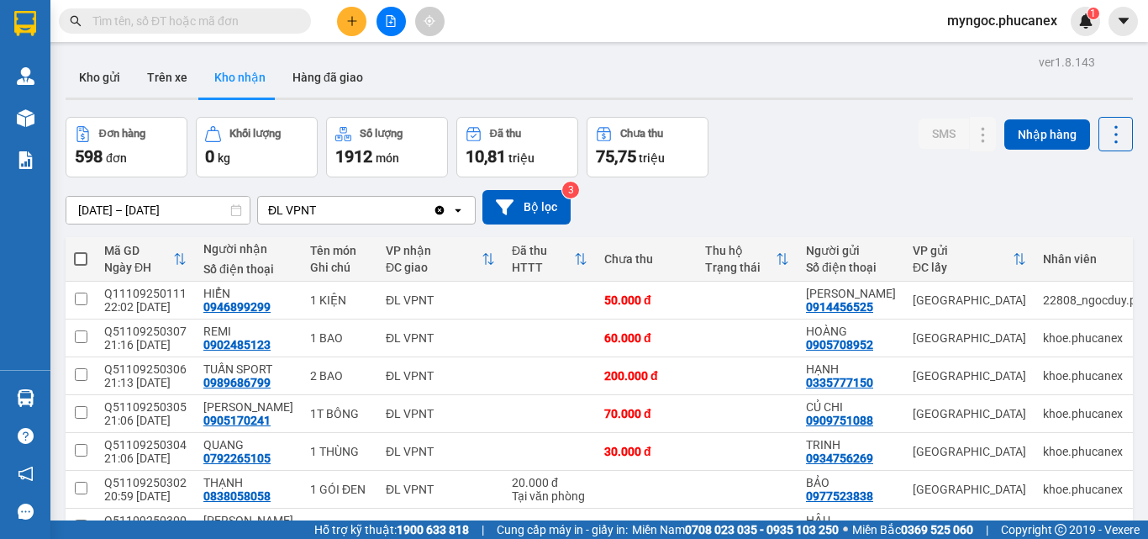
click at [110, 24] on input "text" at bounding box center [191, 21] width 198 height 18
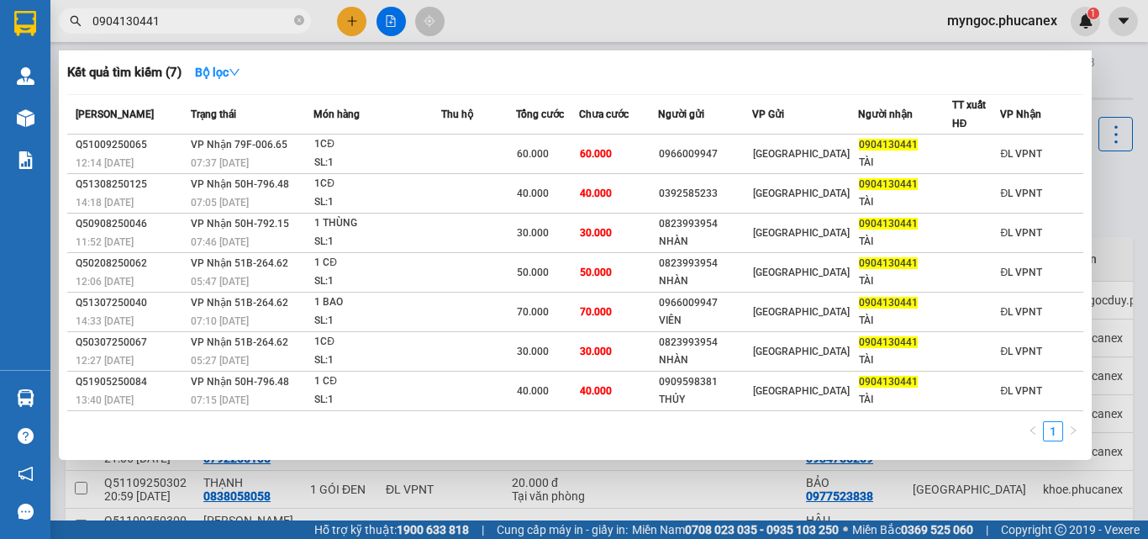
type input "0904130441"
